Goal: Task Accomplishment & Management: Manage account settings

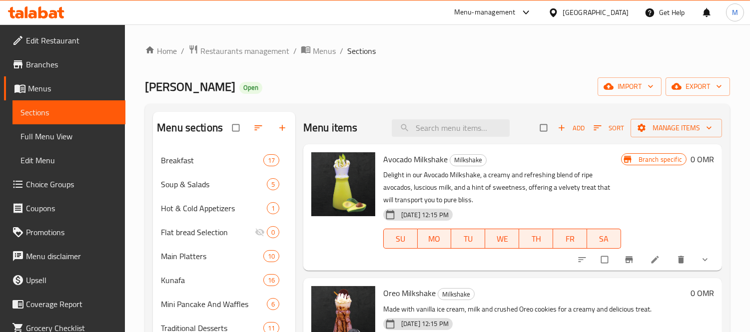
click at [660, 263] on link at bounding box center [656, 260] width 12 height 10
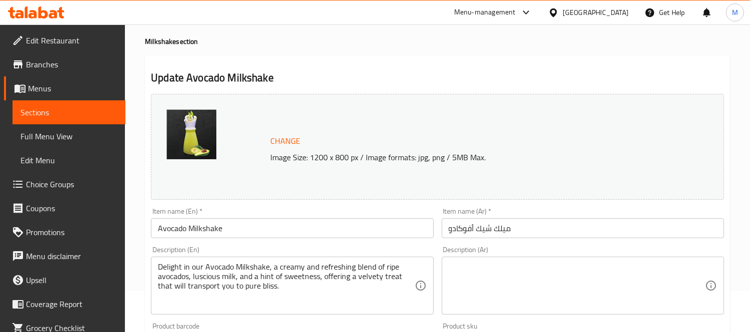
scroll to position [21, 0]
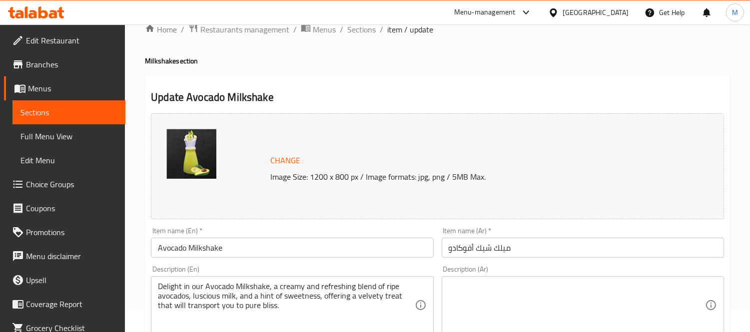
click at [373, 24] on div at bounding box center [375, 24] width 750 height 0
click at [355, 27] on span "Sections" at bounding box center [361, 29] width 28 height 12
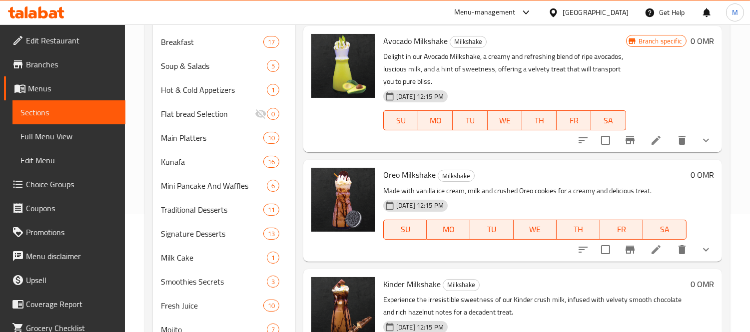
scroll to position [55, 0]
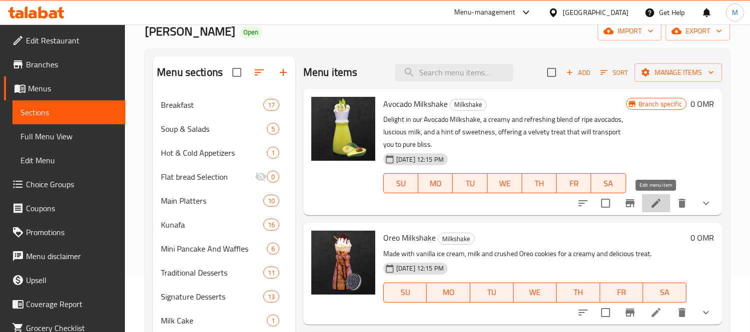
click at [658, 206] on icon at bounding box center [656, 203] width 12 height 12
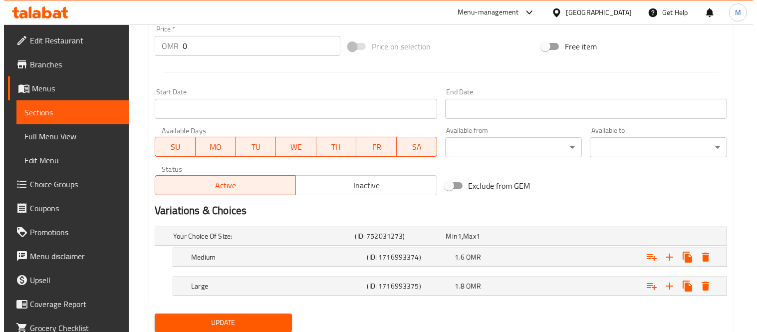
scroll to position [410, 0]
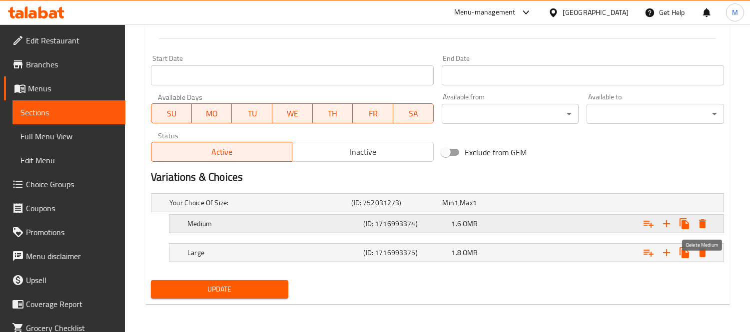
click at [699, 223] on icon "Expand" at bounding box center [702, 223] width 7 height 9
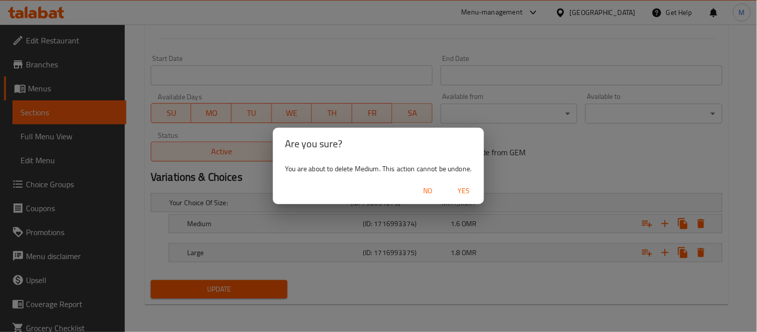
click at [458, 188] on span "Yes" at bounding box center [464, 191] width 24 height 12
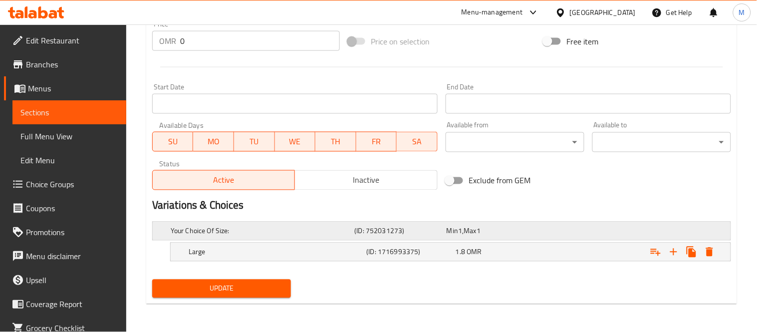
scroll to position [381, 0]
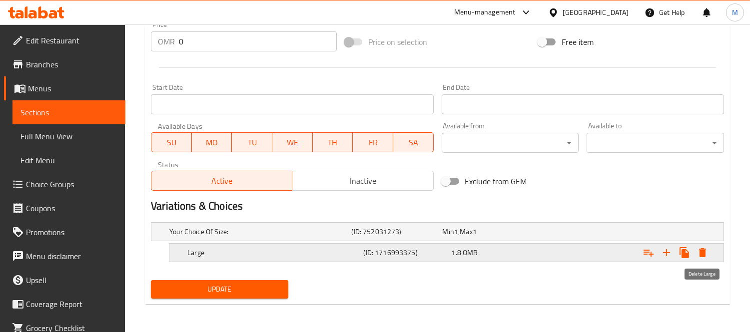
click at [704, 252] on icon "Expand" at bounding box center [702, 252] width 7 height 9
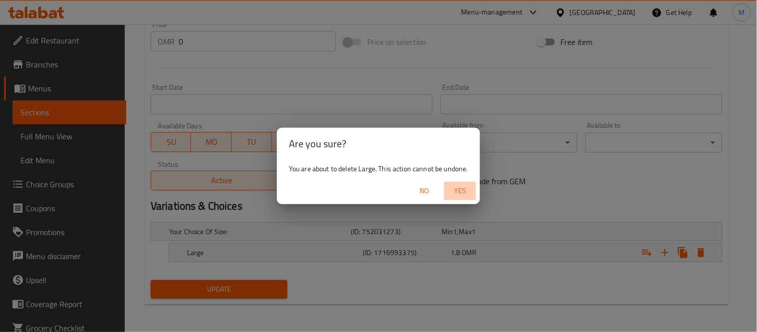
click at [457, 191] on span "Yes" at bounding box center [460, 191] width 24 height 12
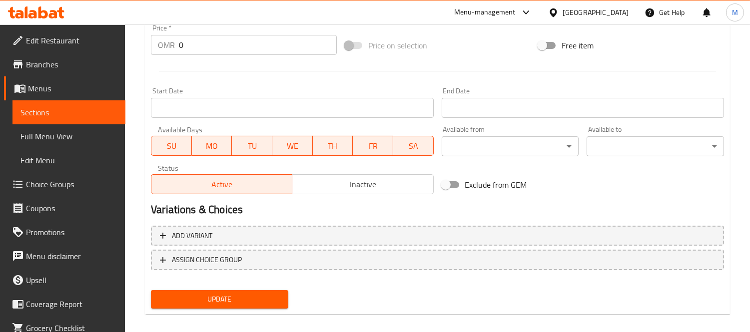
click at [267, 301] on span "Update" at bounding box center [219, 299] width 121 height 12
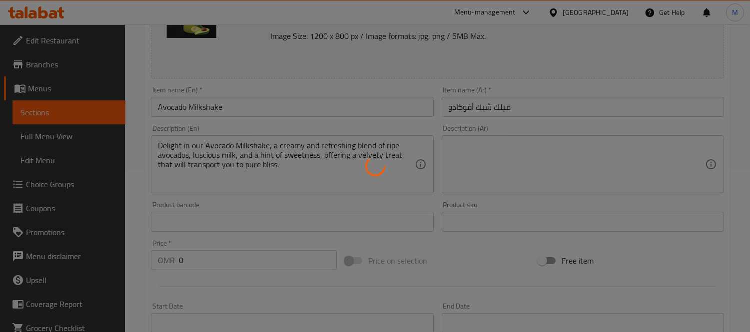
scroll to position [0, 0]
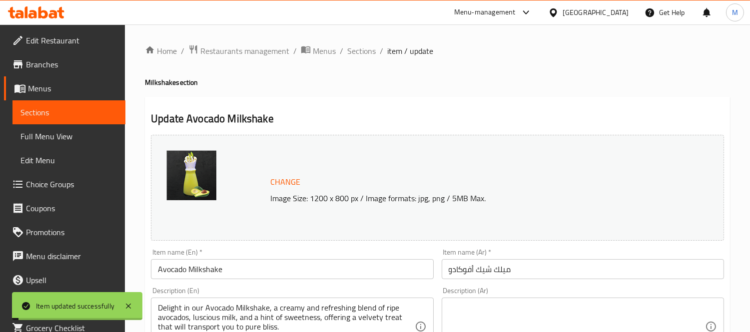
click at [366, 52] on span "Sections" at bounding box center [361, 51] width 28 height 12
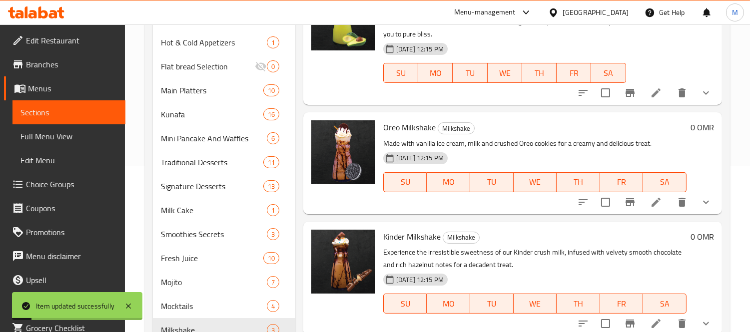
scroll to position [166, 0]
click at [657, 206] on icon at bounding box center [656, 202] width 12 height 12
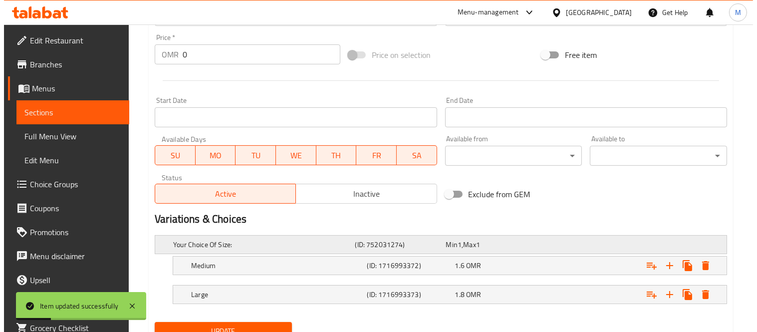
scroll to position [410, 0]
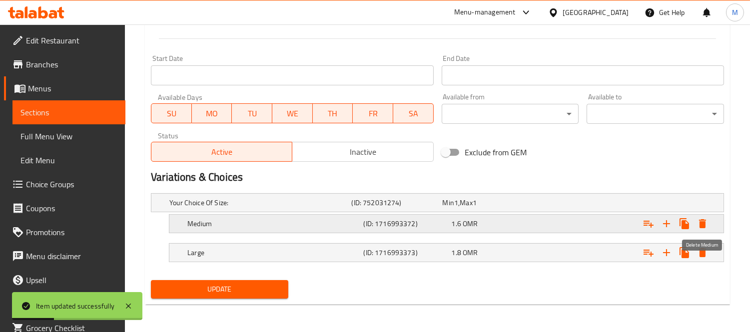
click at [702, 220] on icon "Expand" at bounding box center [702, 223] width 7 height 9
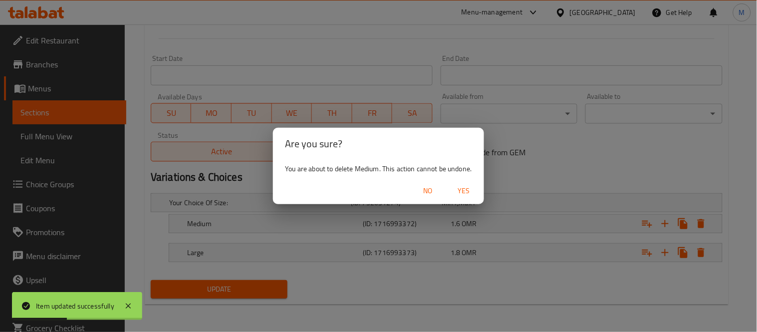
click at [452, 188] on span "Yes" at bounding box center [464, 191] width 24 height 12
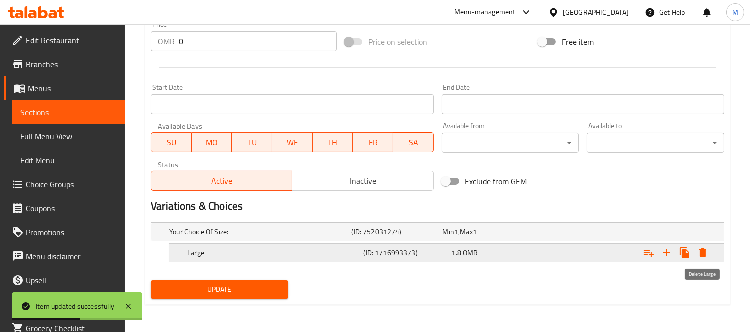
click at [700, 251] on icon "Expand" at bounding box center [702, 252] width 7 height 9
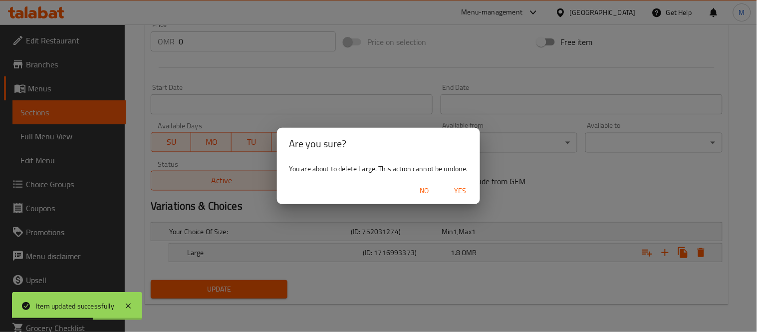
click at [461, 192] on span "Yes" at bounding box center [460, 191] width 24 height 12
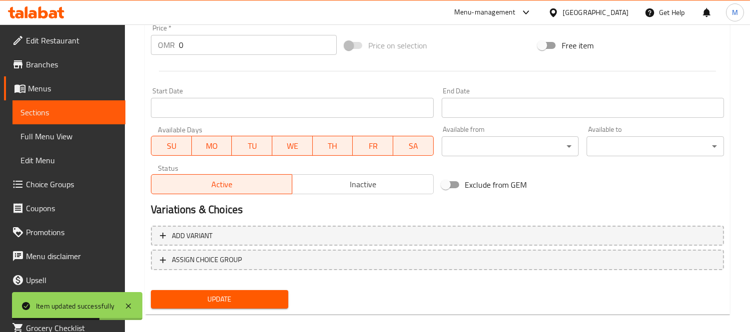
click at [258, 294] on span "Update" at bounding box center [219, 299] width 121 height 12
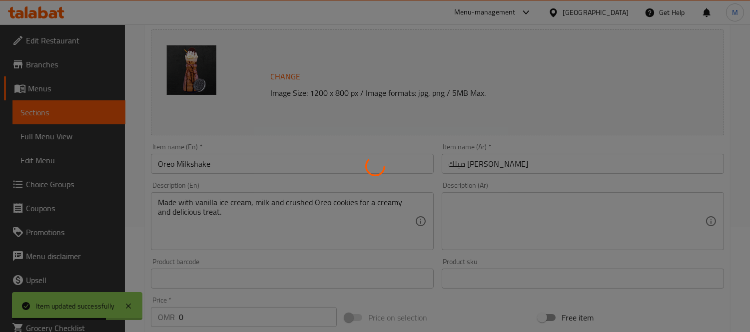
scroll to position [0, 0]
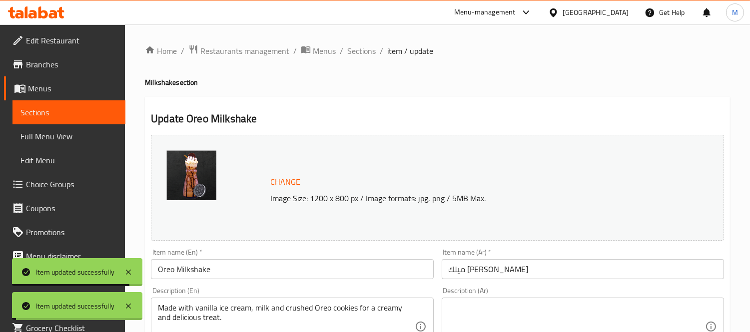
click at [357, 47] on span "Sections" at bounding box center [361, 51] width 28 height 12
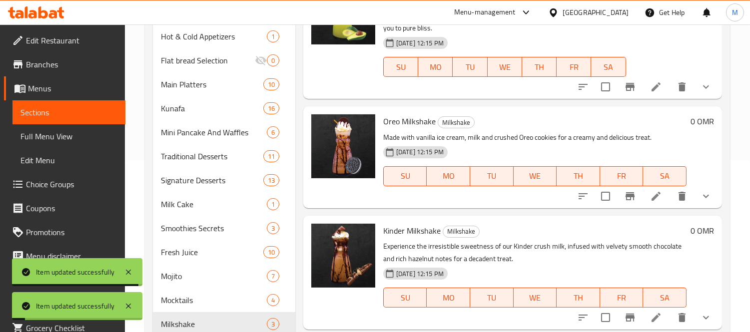
scroll to position [333, 0]
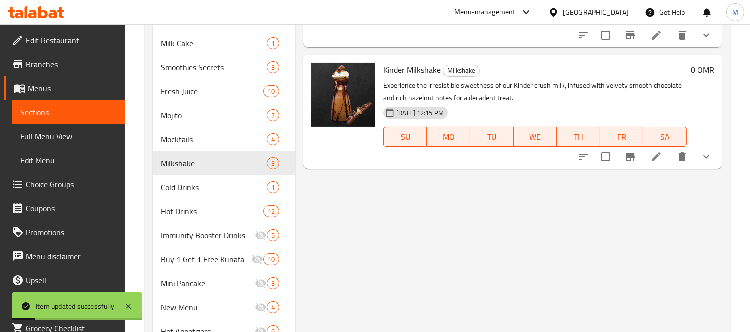
click at [710, 158] on icon "show more" at bounding box center [706, 157] width 12 height 12
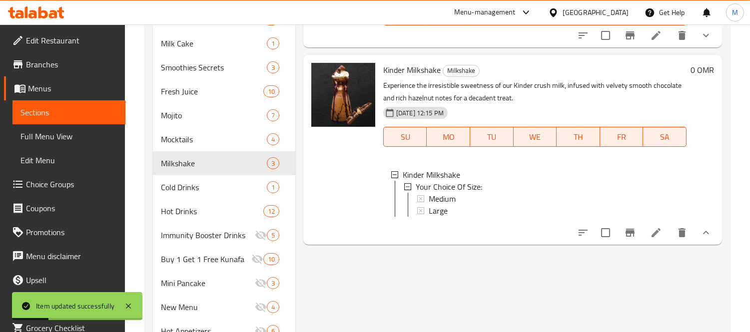
click at [660, 242] on li at bounding box center [656, 233] width 28 height 18
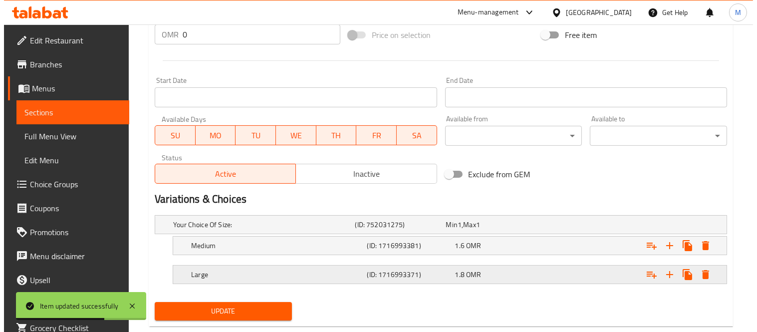
scroll to position [410, 0]
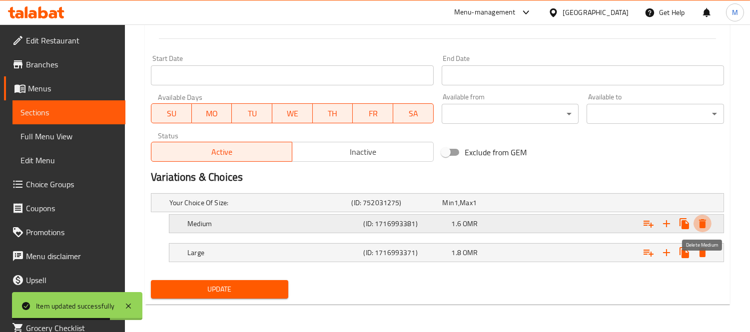
click at [703, 221] on icon "Expand" at bounding box center [702, 224] width 12 height 12
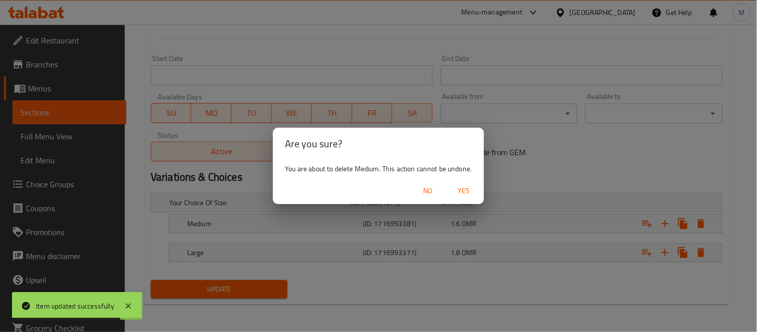
click at [466, 191] on span "Yes" at bounding box center [464, 191] width 24 height 12
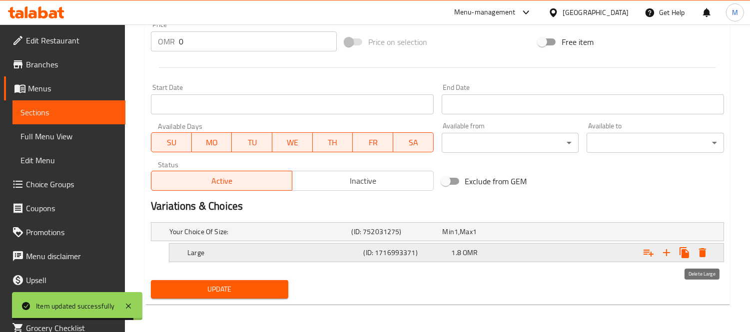
click at [701, 251] on icon "Expand" at bounding box center [702, 252] width 7 height 9
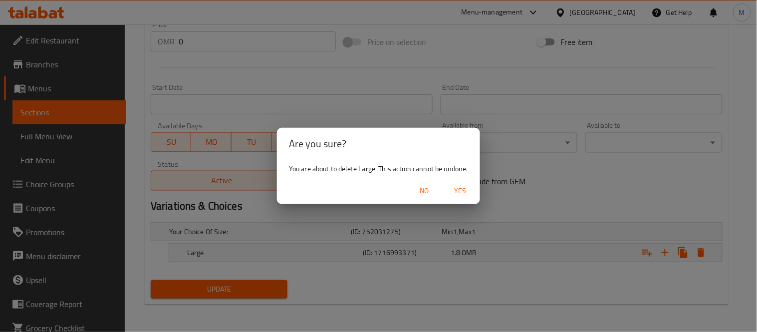
click at [464, 191] on span "Yes" at bounding box center [460, 191] width 24 height 12
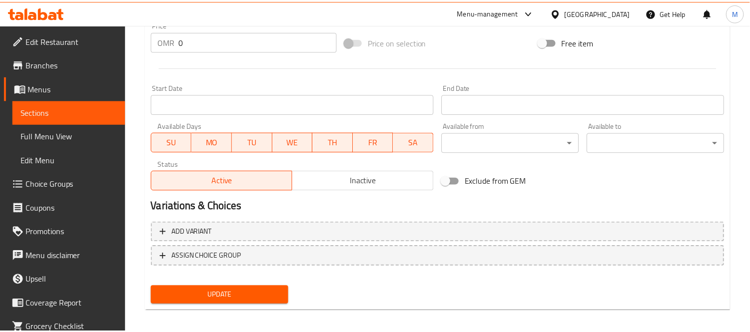
scroll to position [378, 0]
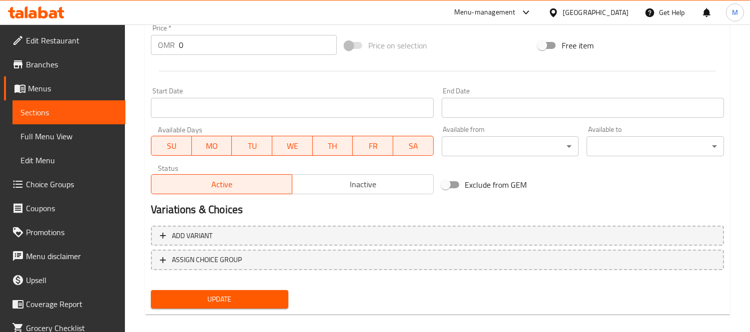
click at [261, 298] on span "Update" at bounding box center [219, 299] width 121 height 12
